Goal: Find contact information: Find contact information

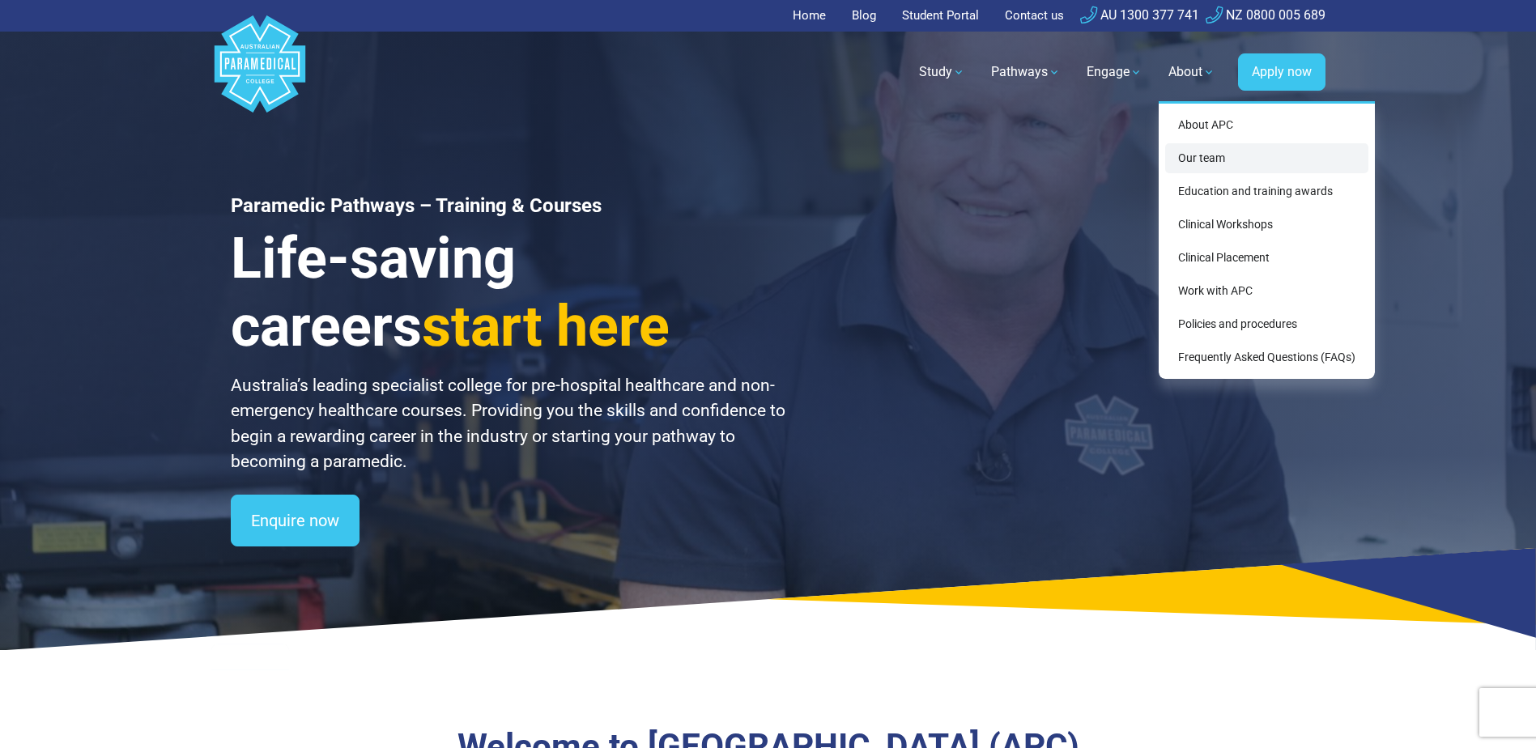
click at [1214, 161] on link "Our team" at bounding box center [1267, 158] width 203 height 30
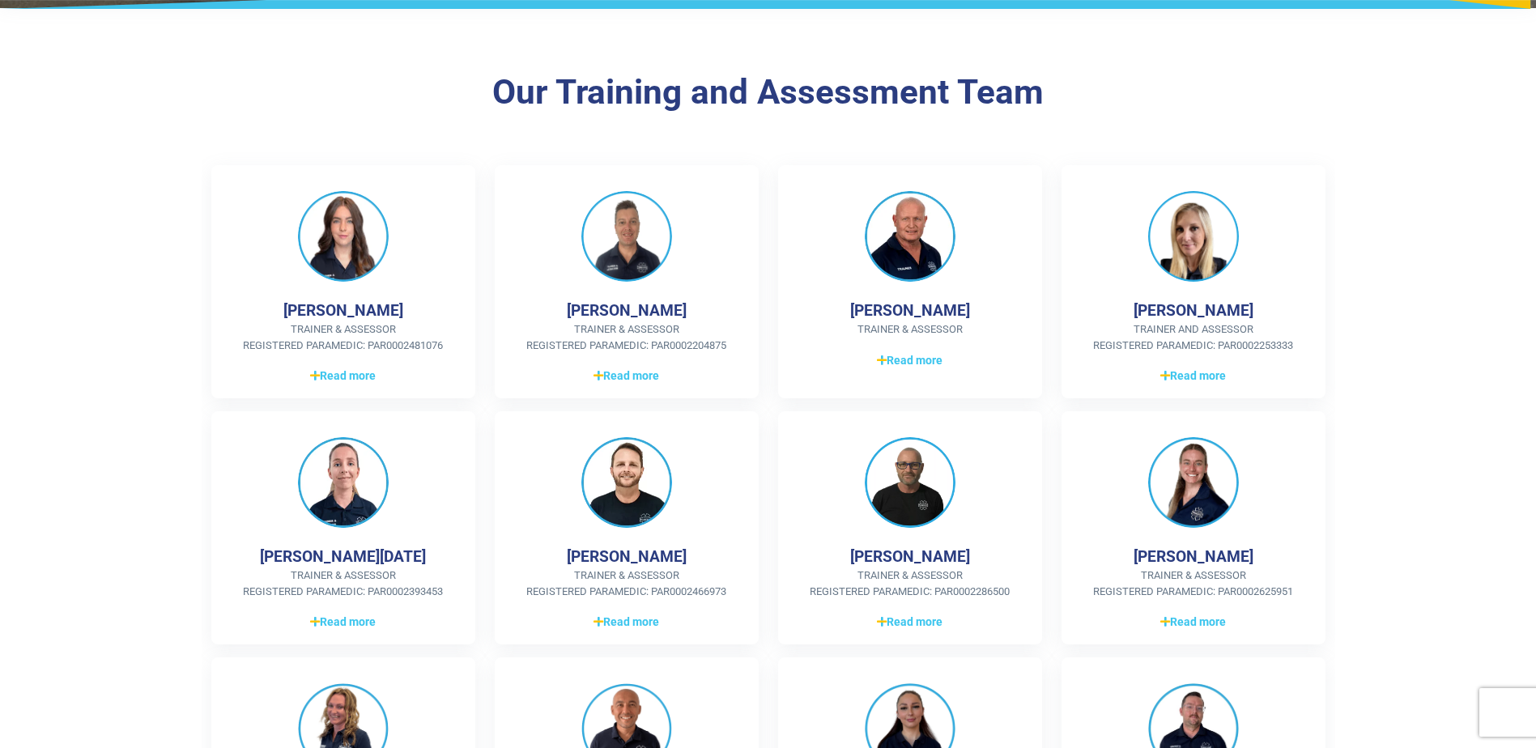
scroll to position [324, 0]
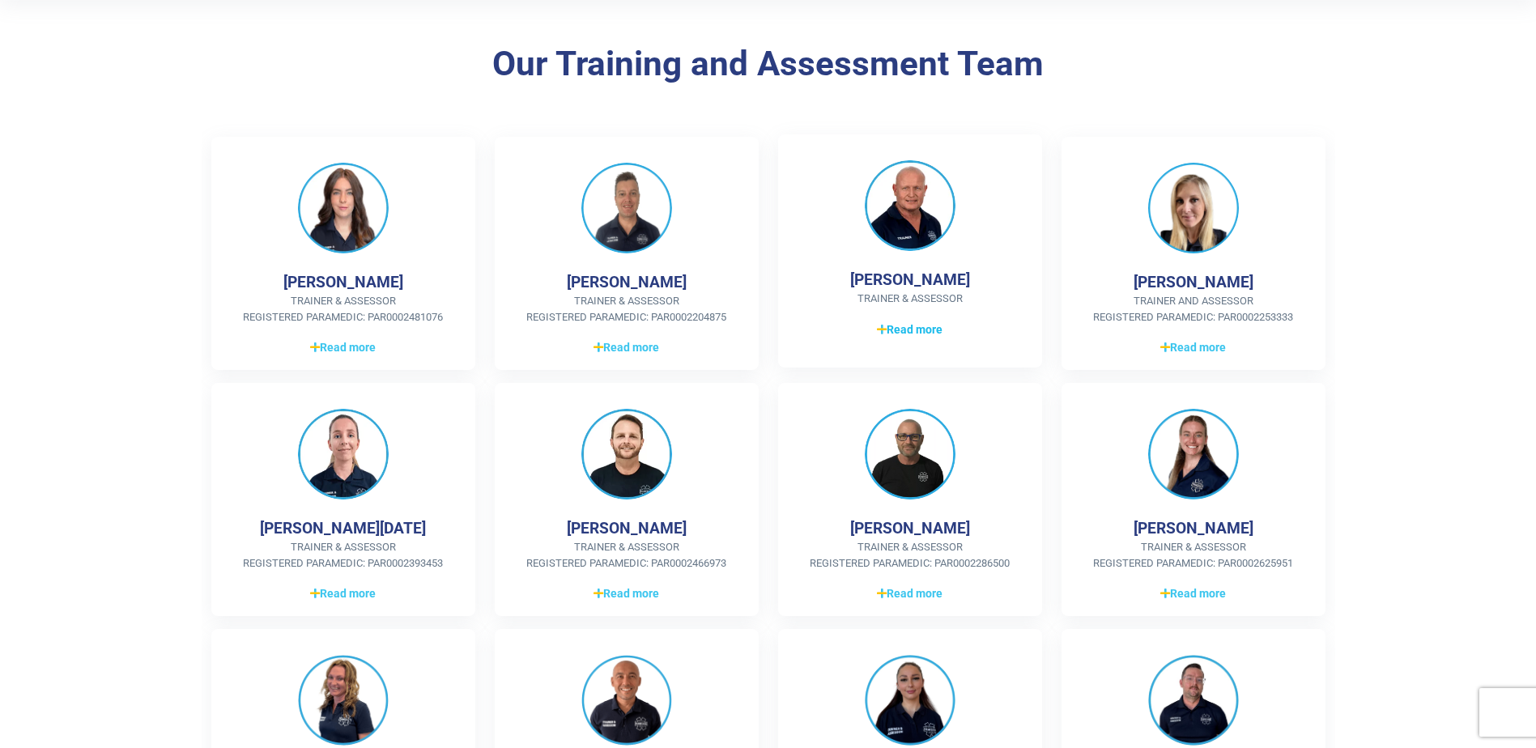
click at [906, 330] on span "Read more" at bounding box center [910, 330] width 66 height 17
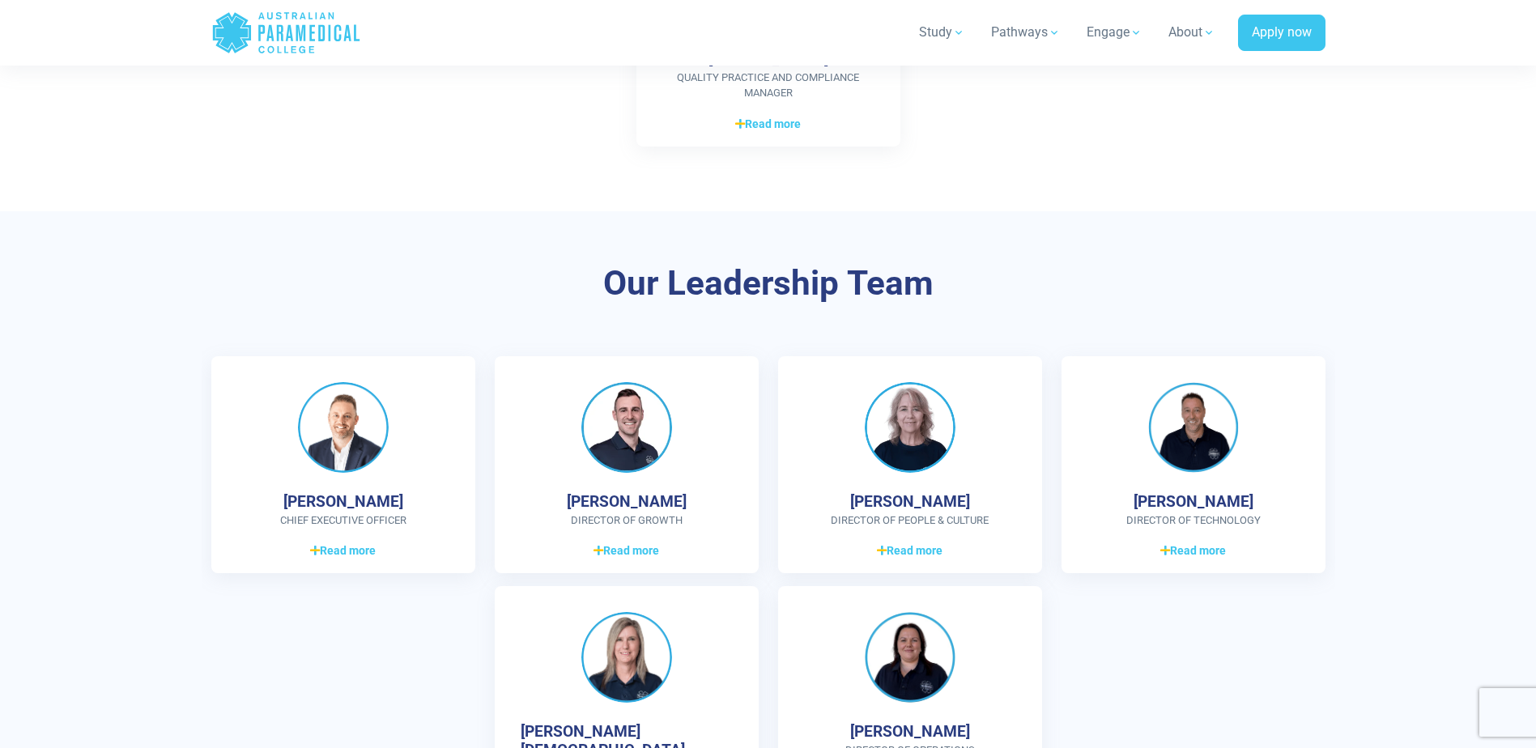
scroll to position [4374, 0]
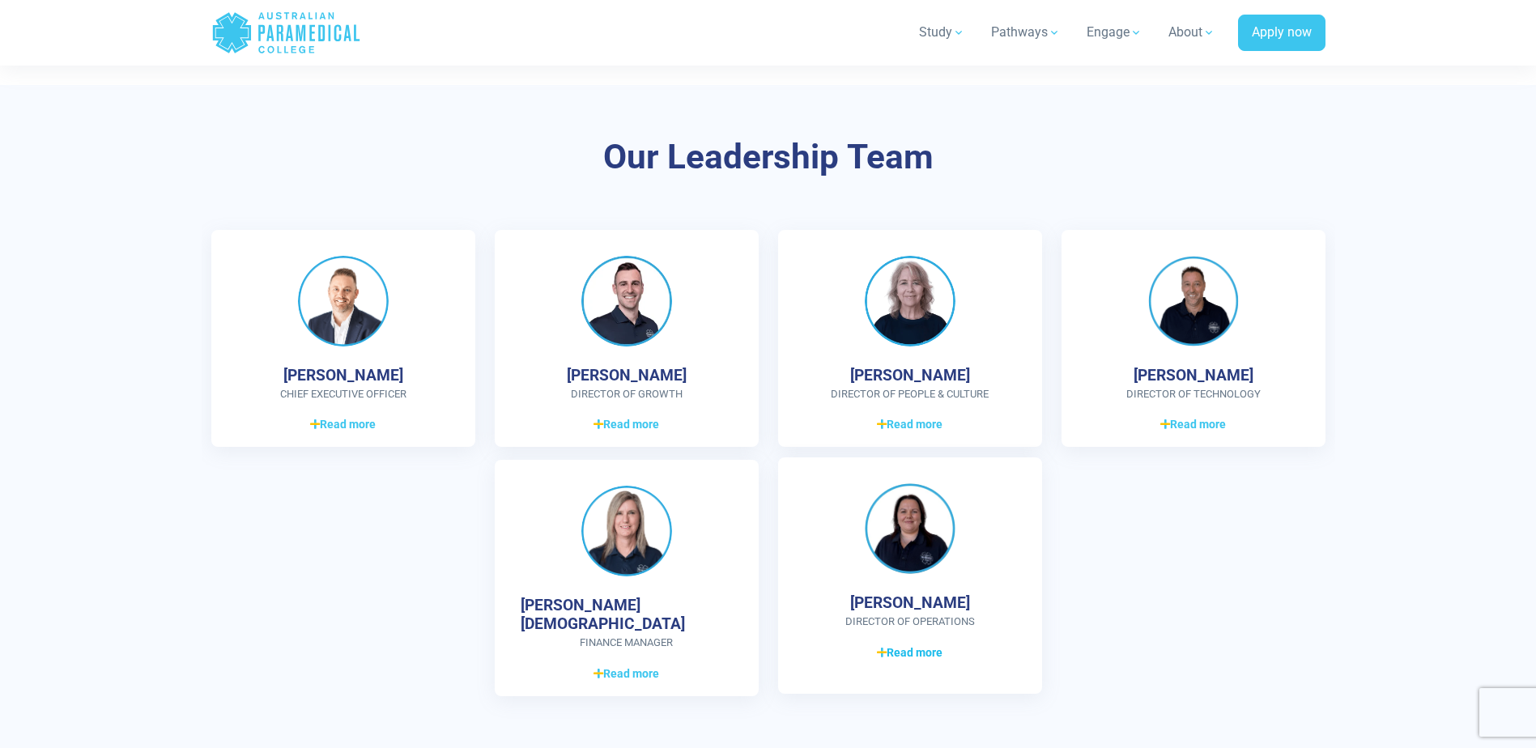
click at [912, 654] on span "Read more" at bounding box center [910, 653] width 66 height 17
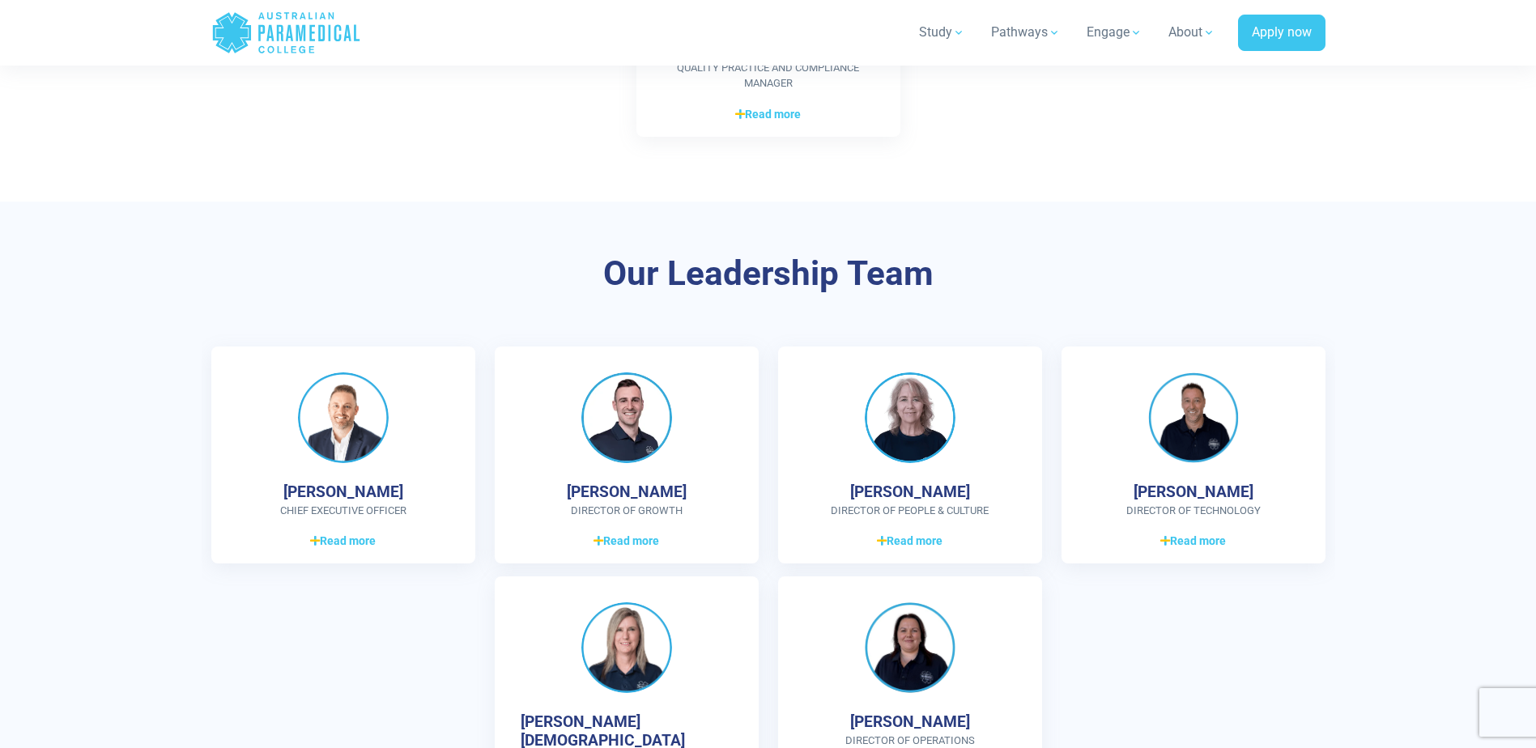
scroll to position [4212, 0]
